Goal: Task Accomplishment & Management: Manage account settings

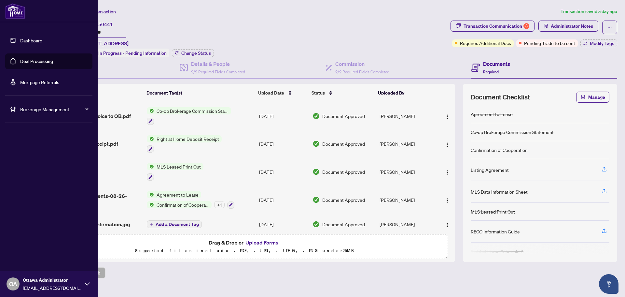
click at [37, 62] on link "Deal Processing" at bounding box center [36, 61] width 33 height 6
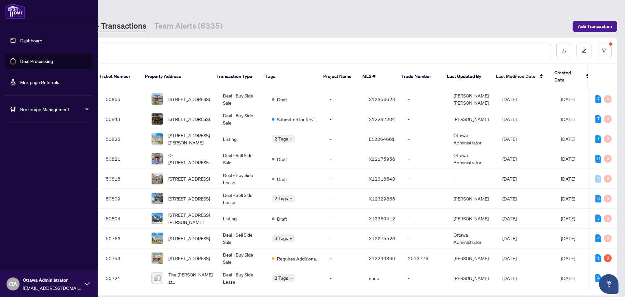
click at [20, 59] on link "Deal Processing" at bounding box center [36, 61] width 33 height 6
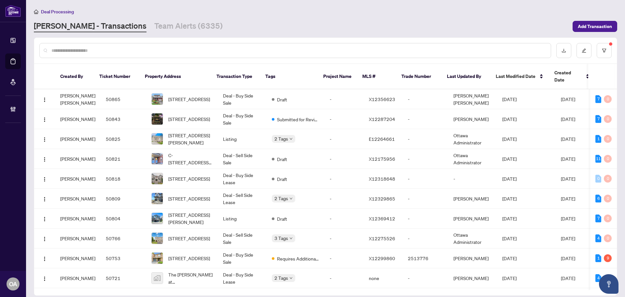
click at [165, 50] on input "text" at bounding box center [298, 50] width 494 height 7
click at [160, 48] on input "text" at bounding box center [298, 50] width 494 height 7
click at [605, 49] on icon "filter" at bounding box center [605, 51] width 4 height 4
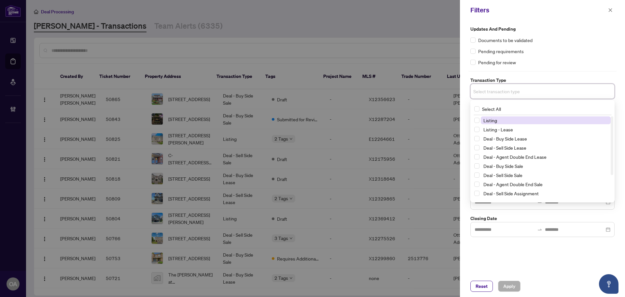
click at [516, 93] on input "search" at bounding box center [497, 91] width 46 height 8
click at [501, 121] on span "Listing" at bounding box center [546, 120] width 130 height 8
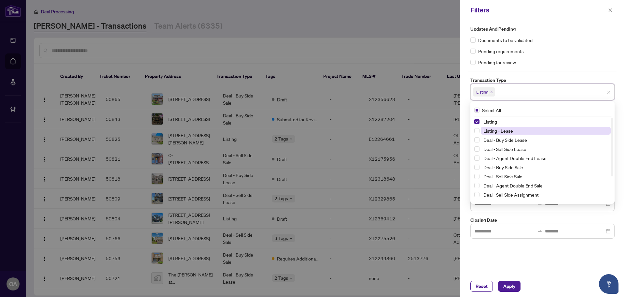
click at [501, 131] on span "Listing - Lease" at bounding box center [499, 131] width 30 height 6
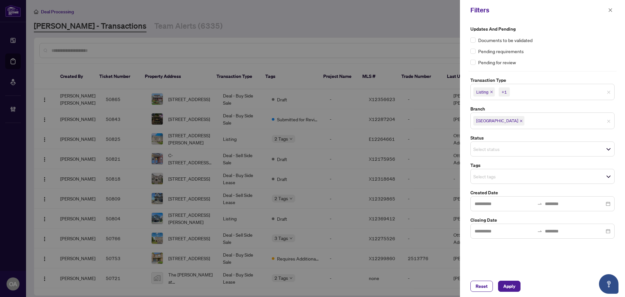
drag, startPoint x: 536, startPoint y: 259, endPoint x: 529, endPoint y: 223, distance: 36.2
click at [537, 259] on div "Updates and Pending Documents to be validated Pending requirements Pending for …" at bounding box center [542, 147] width 165 height 255
click at [498, 149] on input "search" at bounding box center [497, 149] width 46 height 8
click at [556, 280] on div "Reset Apply" at bounding box center [543, 285] width 144 height 11
click at [477, 178] on input "search" at bounding box center [497, 176] width 46 height 8
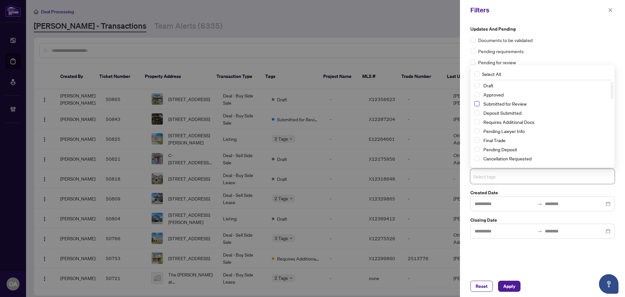
click at [478, 103] on span "Select Submitted for Review" at bounding box center [477, 103] width 5 height 5
click at [513, 281] on span "Apply" at bounding box center [510, 286] width 12 height 10
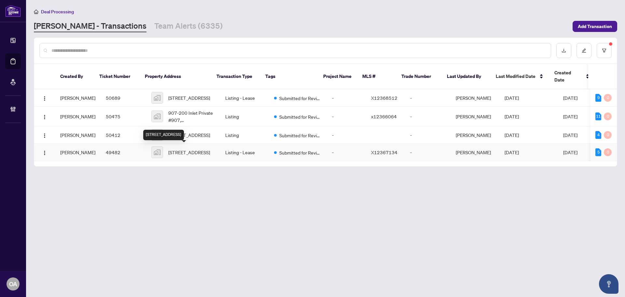
click at [191, 150] on span "[STREET_ADDRESS]" at bounding box center [189, 152] width 42 height 7
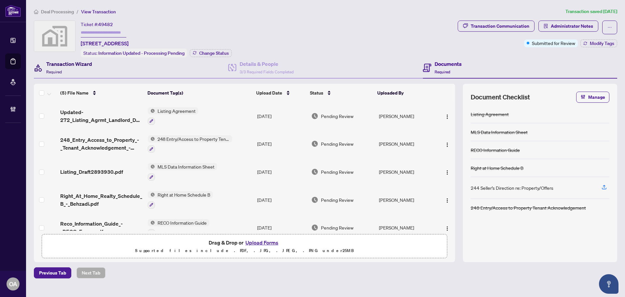
click at [87, 62] on h4 "Transaction Wizard" at bounding box center [69, 64] width 46 height 8
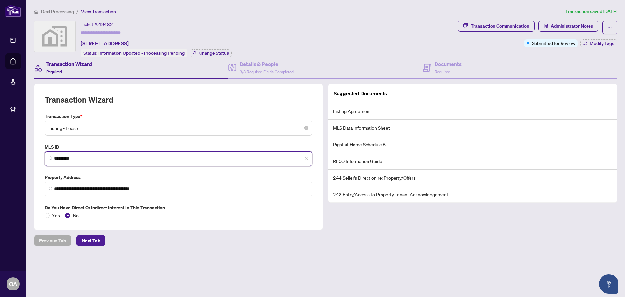
drag, startPoint x: 95, startPoint y: 154, endPoint x: 38, endPoint y: 155, distance: 57.7
click at [38, 155] on div "**********" at bounding box center [178, 157] width 289 height 146
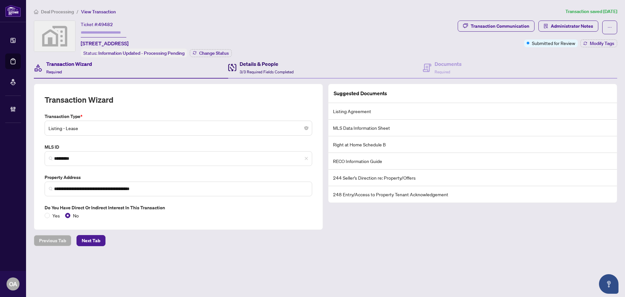
click at [244, 63] on h4 "Details & People" at bounding box center [267, 64] width 54 height 8
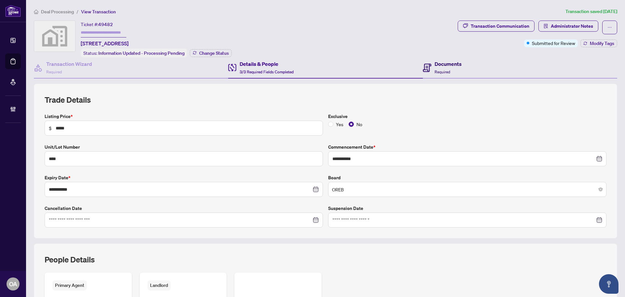
click at [442, 64] on h4 "Documents" at bounding box center [448, 64] width 27 height 8
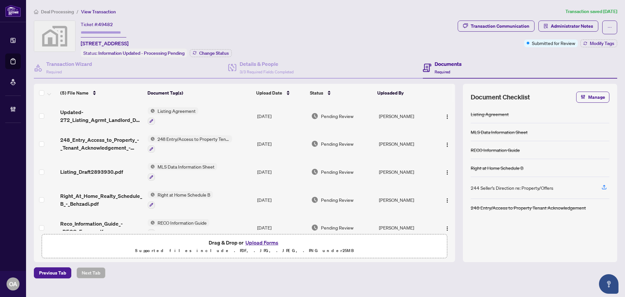
click at [95, 111] on span "Updated-272_Listing_Agrmt_Landlord_Designated_Rep_Agrmt.pdf" at bounding box center [101, 116] width 82 height 16
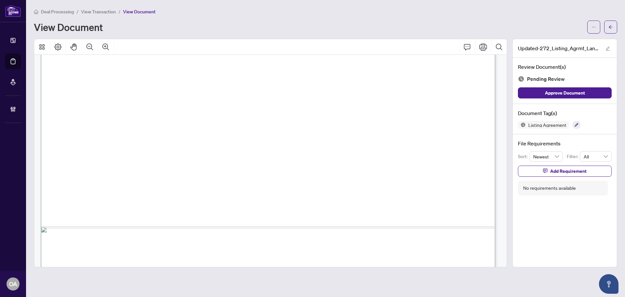
scroll to position [1564, 0]
click at [469, 50] on button "Comment" at bounding box center [468, 47] width 16 height 16
drag, startPoint x: 238, startPoint y: 254, endPoint x: 243, endPoint y: 252, distance: 5.0
click at [238, 256] on div "**********" at bounding box center [241, 249] width 103 height 13
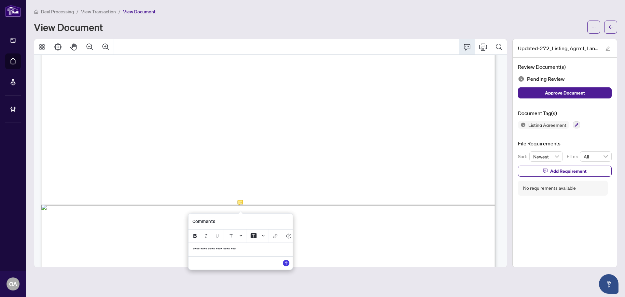
drag, startPoint x: 251, startPoint y: 252, endPoint x: 148, endPoint y: 259, distance: 103.5
click at [0, 0] on div "**********" at bounding box center [0, 0] width 0 height 0
click at [287, 266] on icon "Save" at bounding box center [286, 263] width 7 height 7
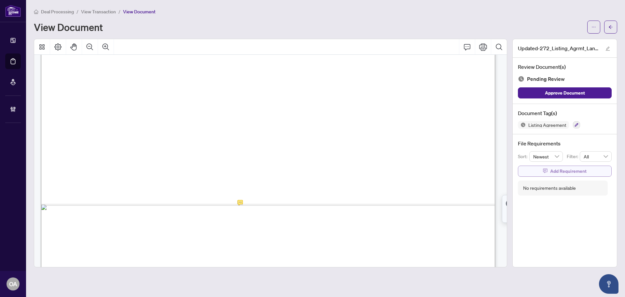
click at [566, 171] on span "Add Requirement" at bounding box center [569, 171] width 36 height 10
click at [562, 172] on textarea at bounding box center [572, 177] width 70 height 12
paste textarea "**********"
type textarea "**********"
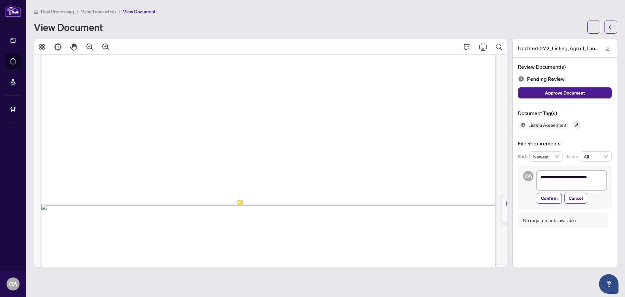
scroll to position [0, 0]
type textarea "**********"
click at [304, 44] on div at bounding box center [270, 47] width 473 height 16
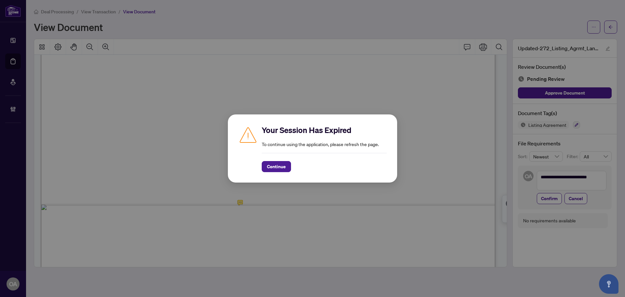
drag, startPoint x: 286, startPoint y: 168, endPoint x: 294, endPoint y: 165, distance: 7.9
click at [286, 168] on button "Continue" at bounding box center [276, 166] width 29 height 11
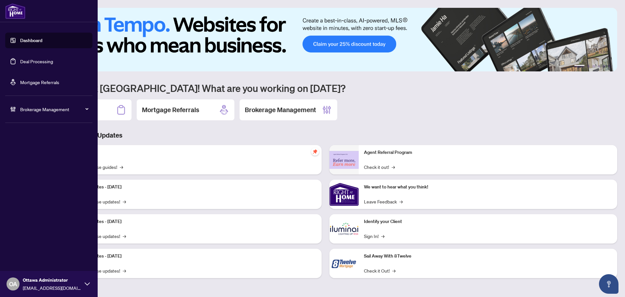
click at [38, 60] on link "Deal Processing" at bounding box center [36, 61] width 33 height 6
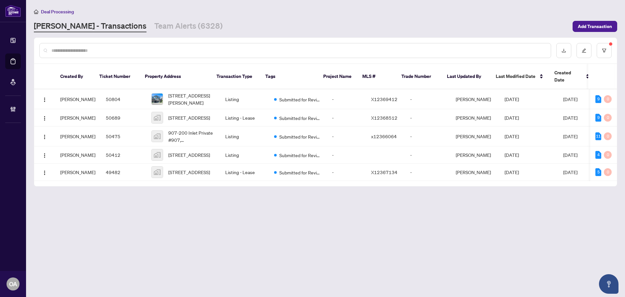
click at [200, 53] on input "text" at bounding box center [298, 50] width 494 height 7
click at [592, 23] on span "Add Transaction" at bounding box center [595, 26] width 34 height 10
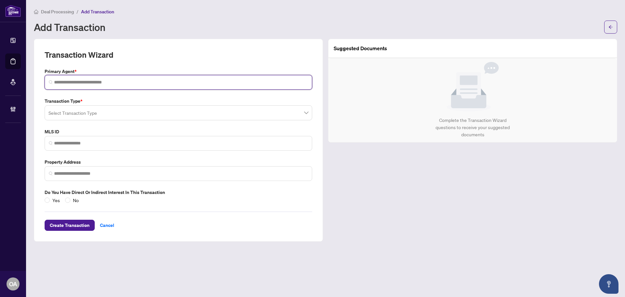
click at [88, 83] on input "search" at bounding box center [181, 82] width 254 height 7
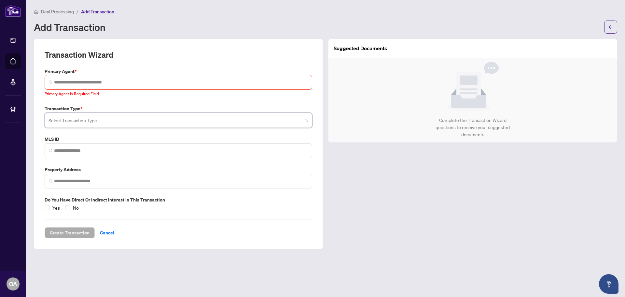
click at [78, 119] on input "search" at bounding box center [176, 121] width 254 height 14
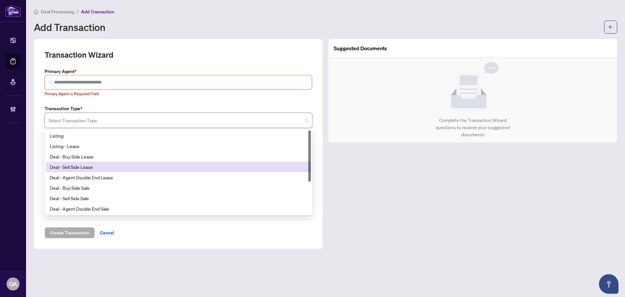
scroll to position [52, 0]
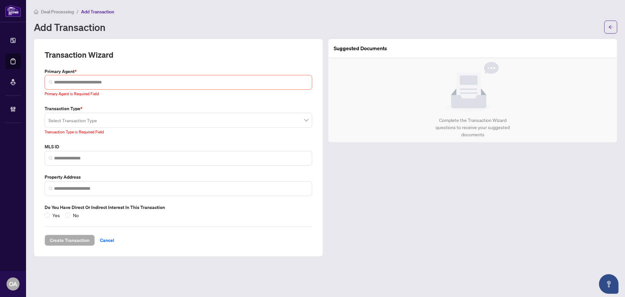
click at [95, 115] on input "search" at bounding box center [176, 121] width 254 height 14
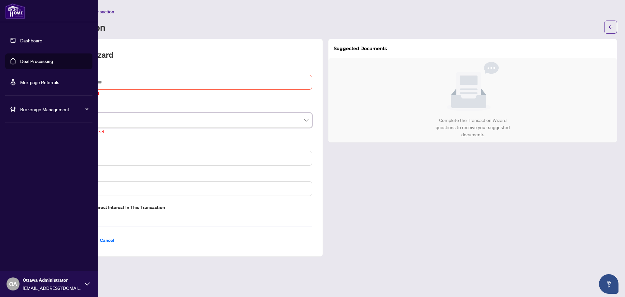
click at [28, 60] on link "Deal Processing" at bounding box center [36, 61] width 33 height 6
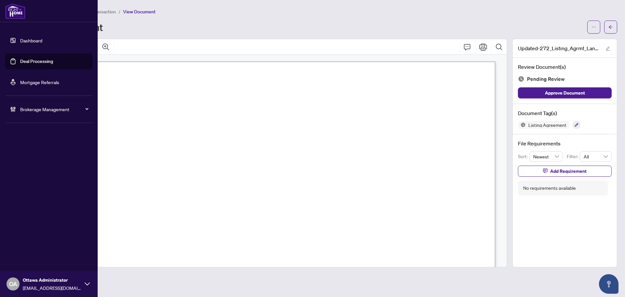
click at [21, 61] on link "Deal Processing" at bounding box center [36, 61] width 33 height 6
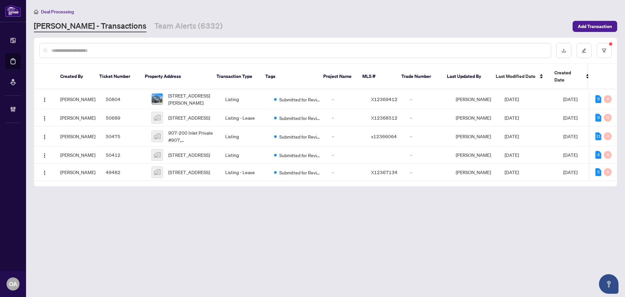
click at [185, 48] on input "text" at bounding box center [298, 50] width 494 height 7
click at [607, 48] on div at bounding box center [325, 50] width 583 height 25
click at [607, 48] on button "button" at bounding box center [604, 50] width 15 height 15
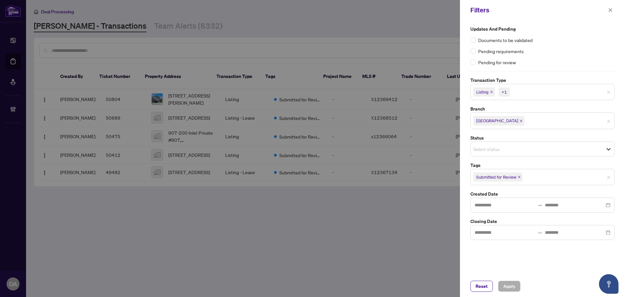
click at [492, 92] on icon "close" at bounding box center [491, 91] width 3 height 3
click at [507, 90] on span "Listing - Lease" at bounding box center [492, 91] width 36 height 9
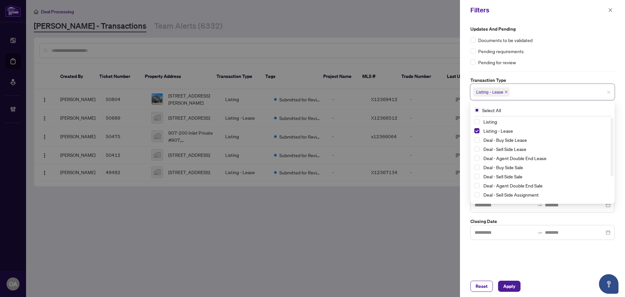
click at [507, 93] on icon "close" at bounding box center [506, 91] width 3 height 3
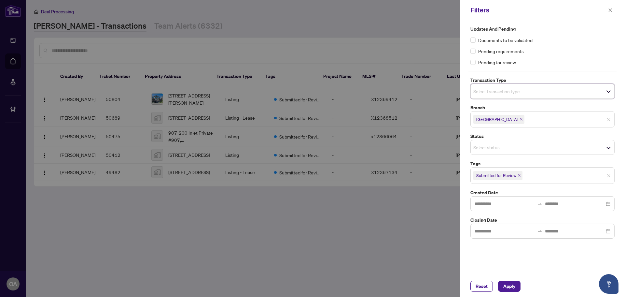
click at [561, 63] on div "Pending for review" at bounding box center [543, 62] width 144 height 7
click at [519, 174] on icon "close" at bounding box center [519, 175] width 3 height 3
click at [540, 65] on div "Pending for review" at bounding box center [543, 62] width 144 height 7
click at [504, 280] on div "Reset Apply" at bounding box center [542, 285] width 165 height 21
click at [613, 9] on icon "close" at bounding box center [611, 10] width 5 height 5
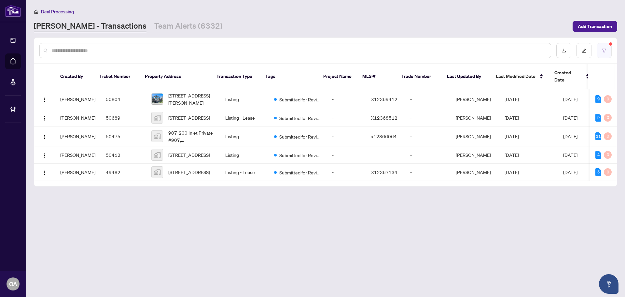
click at [603, 54] on button "button" at bounding box center [604, 50] width 15 height 15
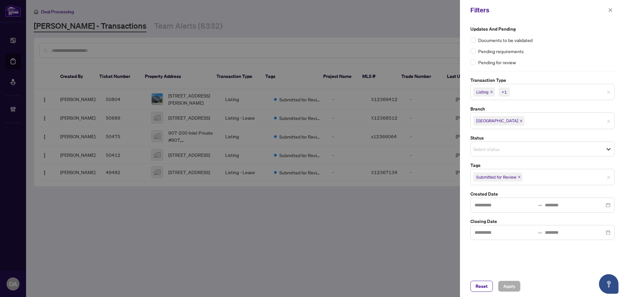
click at [492, 92] on icon "close" at bounding box center [491, 91] width 3 height 3
click at [505, 92] on icon "close" at bounding box center [506, 91] width 3 height 3
click at [515, 176] on span "Submitted for Review" at bounding box center [497, 175] width 40 height 7
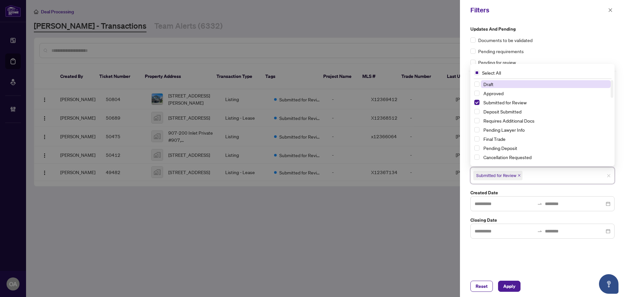
click at [520, 176] on icon "close" at bounding box center [519, 175] width 3 height 3
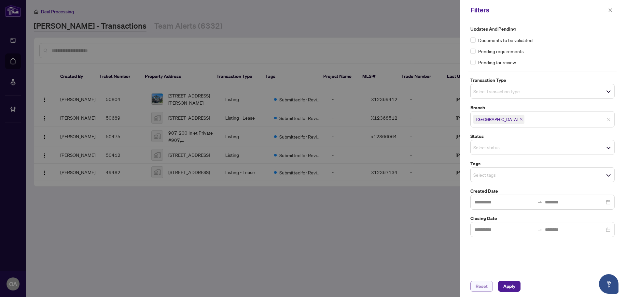
click at [474, 286] on button "Reset" at bounding box center [482, 285] width 22 height 11
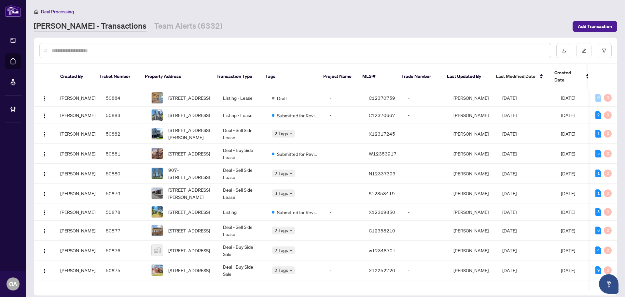
click at [338, 49] on input "text" at bounding box center [298, 50] width 494 height 7
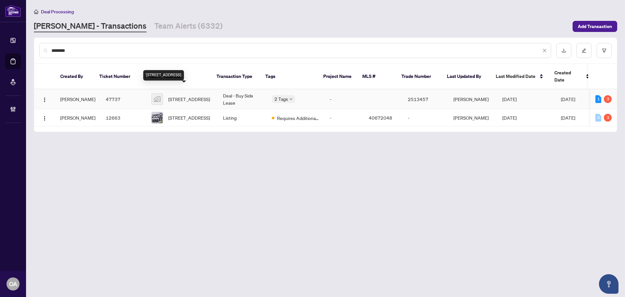
type input "********"
click at [196, 95] on span "unit 1-246 Westhaven Crescent, Ottawa, ON, Canada" at bounding box center [189, 98] width 42 height 7
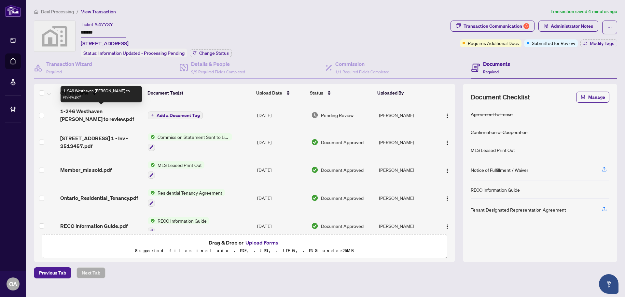
click at [115, 112] on span "1-246 Westhaven Cres - Michele to review.pdf" at bounding box center [101, 115] width 82 height 16
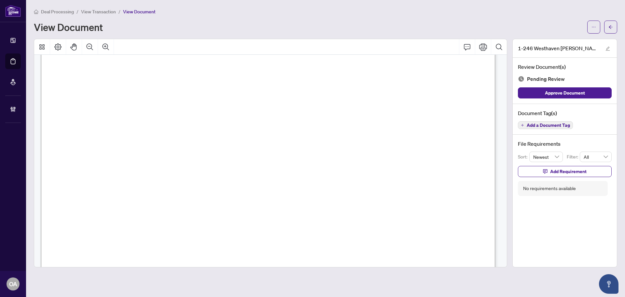
scroll to position [293, 0]
click at [598, 27] on button "button" at bounding box center [594, 27] width 13 height 13
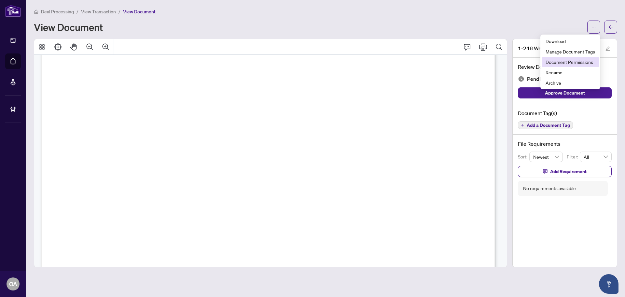
click at [566, 61] on span "Document Permissions" at bounding box center [571, 61] width 50 height 7
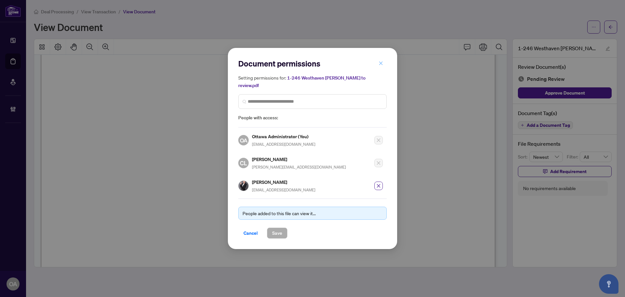
click at [380, 65] on icon "close" at bounding box center [381, 63] width 5 height 5
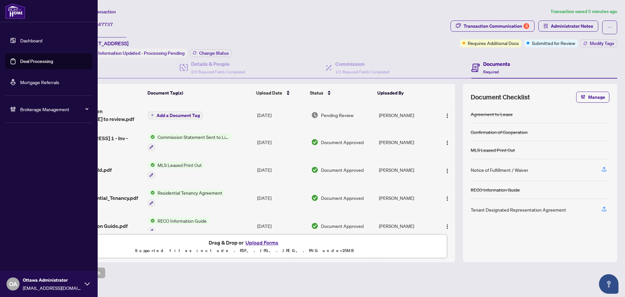
click at [31, 59] on link "Deal Processing" at bounding box center [36, 61] width 33 height 6
